Goal: Transaction & Acquisition: Purchase product/service

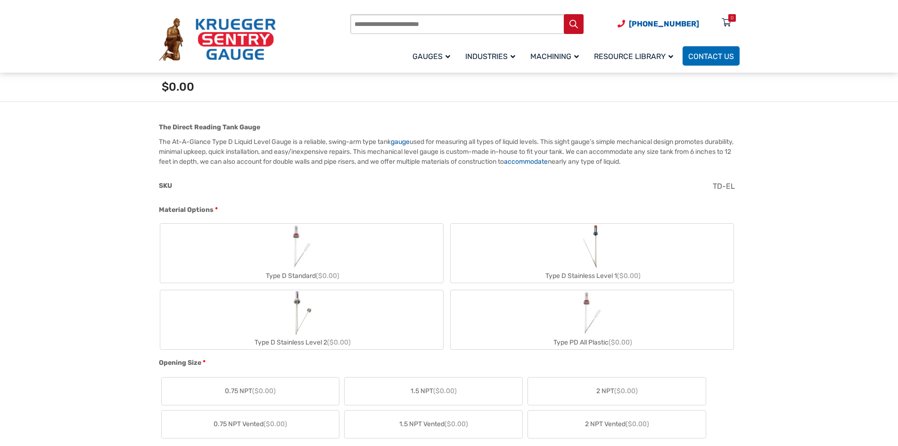
scroll to position [283, 0]
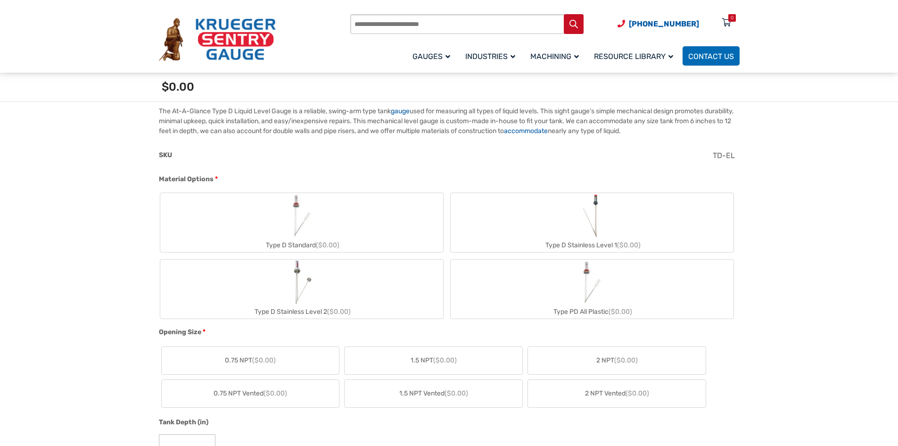
click at [300, 227] on img "Type D Standard" at bounding box center [301, 215] width 45 height 45
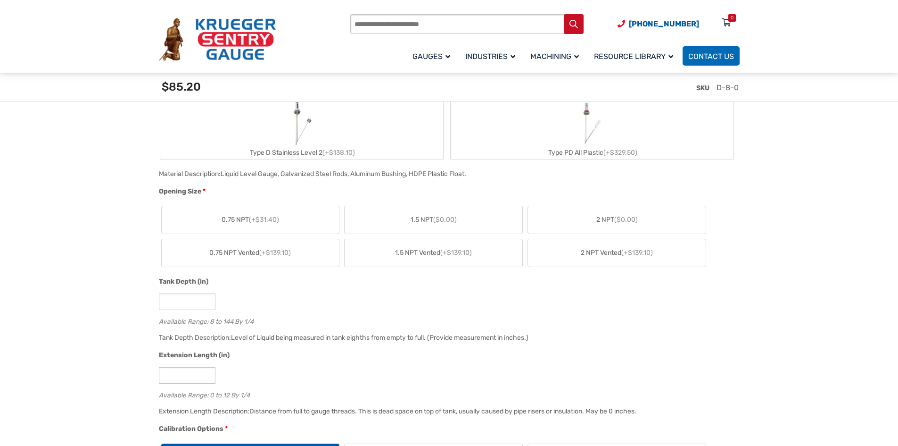
scroll to position [472, 0]
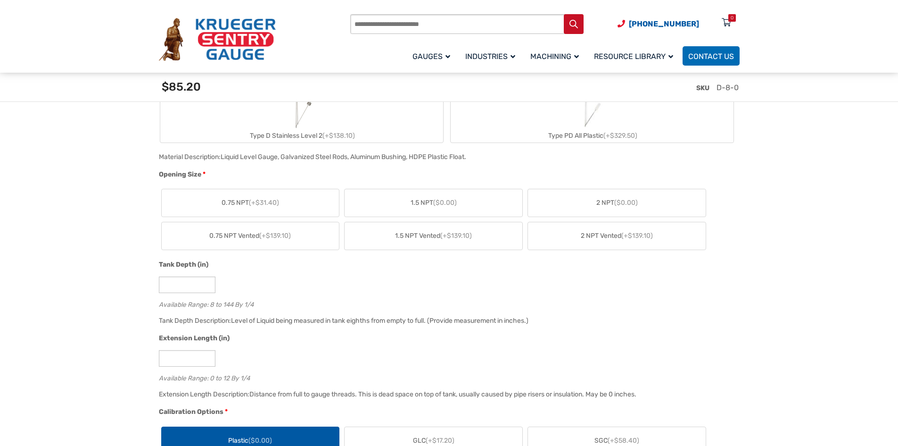
click at [274, 201] on span "(+$31.40)" at bounding box center [264, 203] width 30 height 8
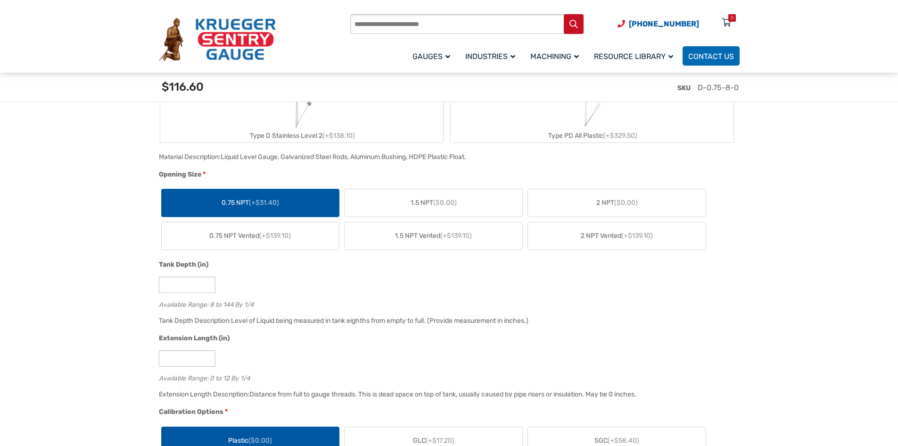
click at [604, 201] on span "2 NPT ($0.00)" at bounding box center [618, 203] width 42 height 10
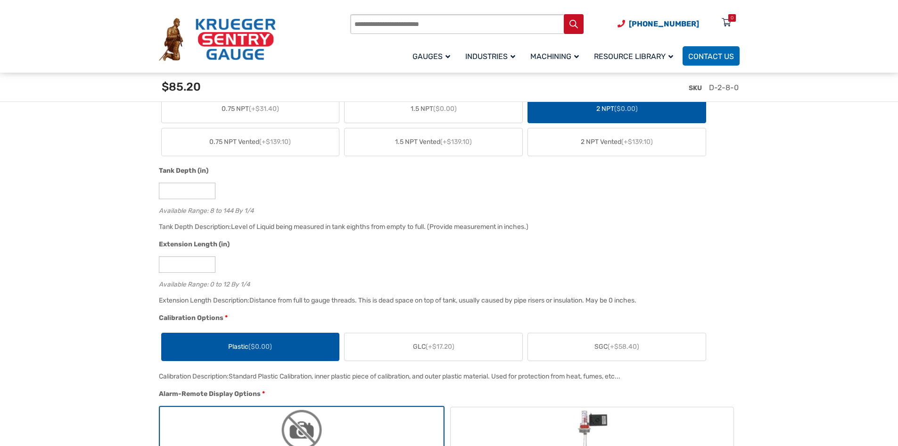
scroll to position [566, 0]
click at [208, 192] on input "*" at bounding box center [187, 190] width 57 height 17
click at [193, 188] on input "*" at bounding box center [187, 190] width 57 height 17
drag, startPoint x: 179, startPoint y: 191, endPoint x: 160, endPoint y: 192, distance: 18.9
click at [160, 192] on input "*" at bounding box center [187, 190] width 57 height 17
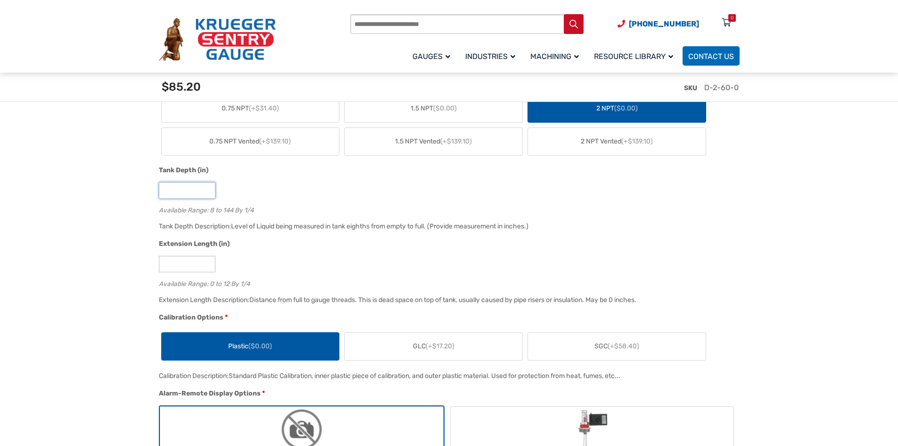
type input "**"
click at [180, 271] on input "*" at bounding box center [187, 264] width 57 height 17
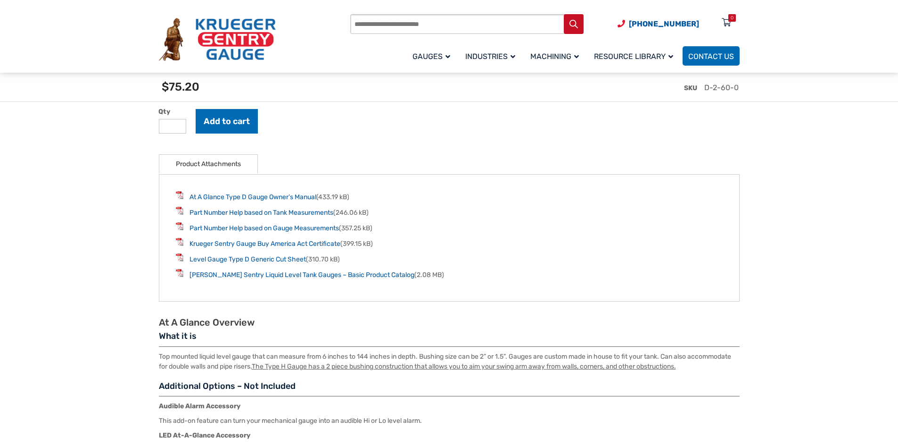
scroll to position [1226, 0]
click at [234, 123] on button "Add to cart" at bounding box center [227, 120] width 62 height 25
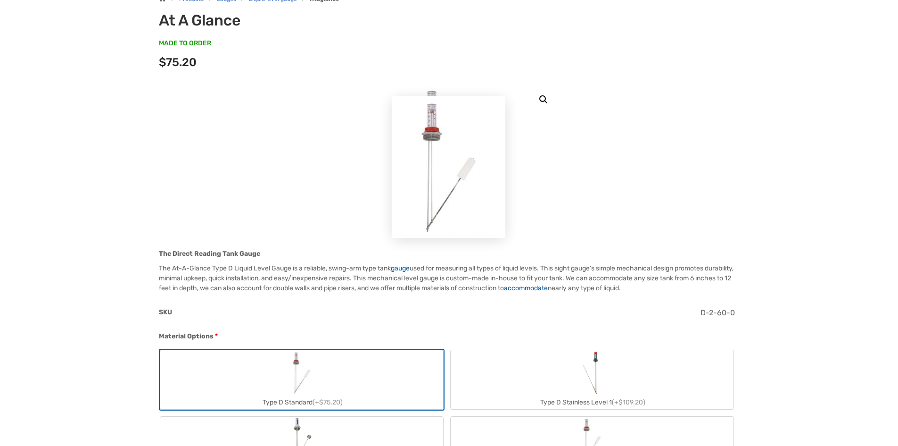
scroll to position [0, 0]
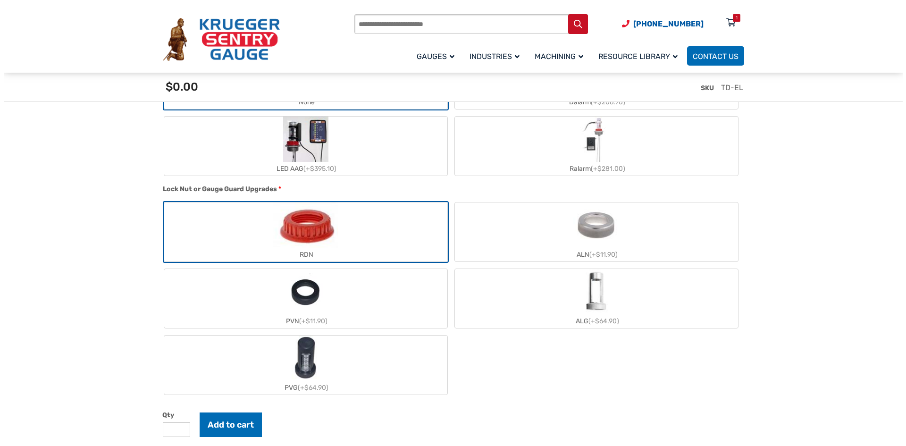
scroll to position [849, 0]
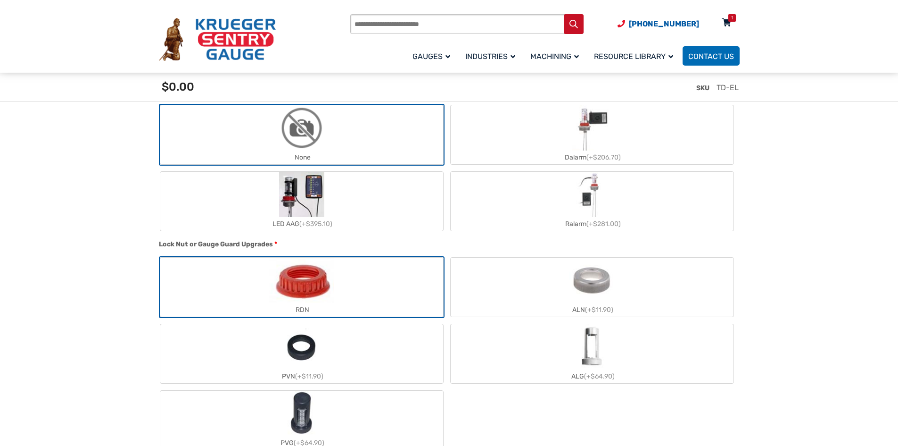
click at [727, 25] on icon at bounding box center [726, 23] width 9 height 15
